Goal: Task Accomplishment & Management: Manage account settings

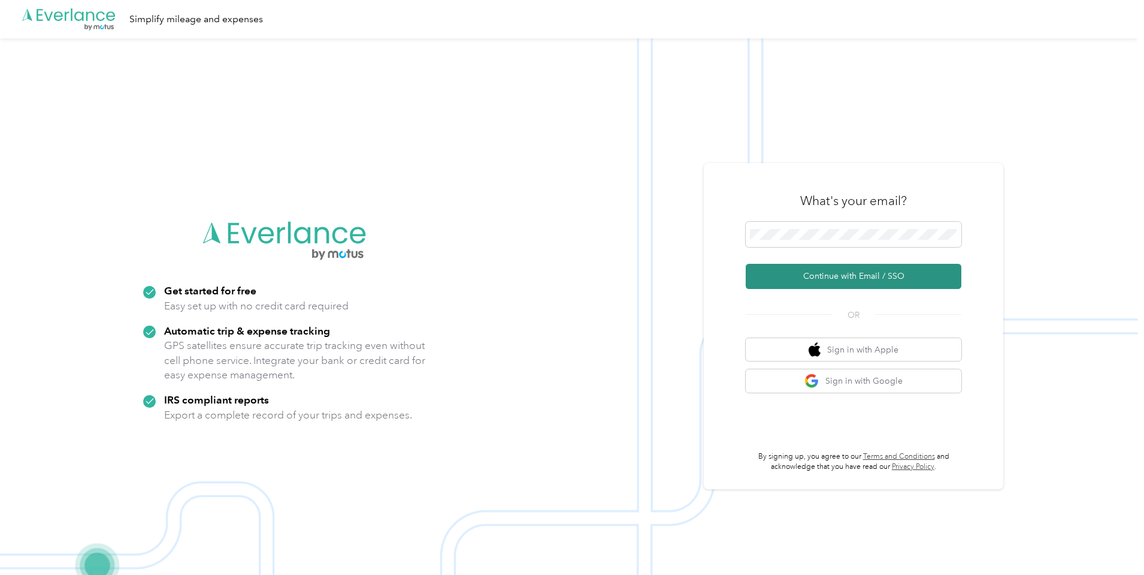
click at [841, 277] on button "Continue with Email / SSO" at bounding box center [854, 276] width 216 height 25
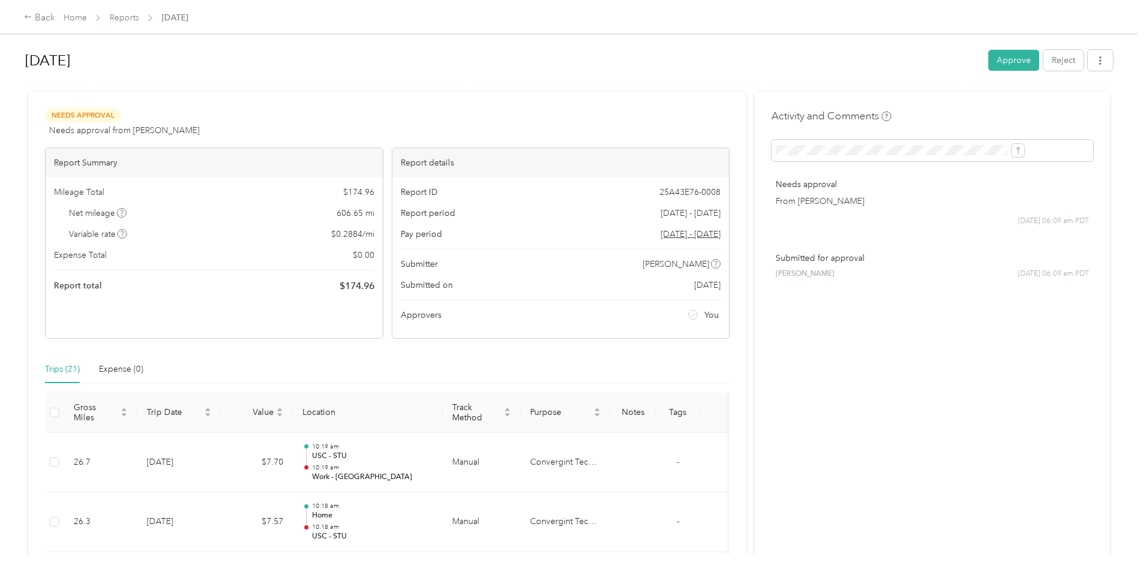
click at [989, 58] on button "Approve" at bounding box center [1014, 60] width 51 height 21
